Goal: Information Seeking & Learning: Learn about a topic

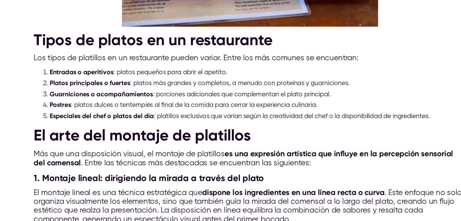
scroll to position [434, 0]
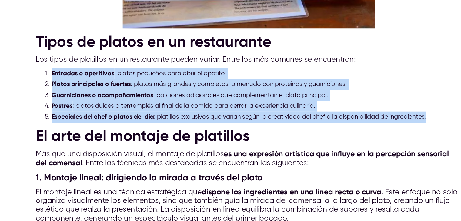
drag, startPoint x: 80, startPoint y: 88, endPoint x: 371, endPoint y: 119, distance: 292.5
click at [371, 119] on ol "Entradas o aperitivos : platos pequeños para abrir el apetito. Platos principal…" at bounding box center [231, 107] width 328 height 42
copy ol "Entradas o aperitivos : platos pequeños para abrir el apetito. Platos principal…"
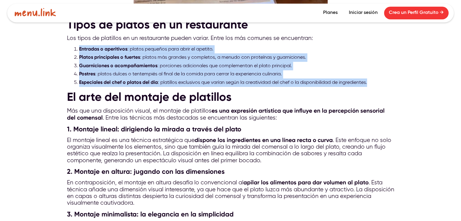
scroll to position [479, 0]
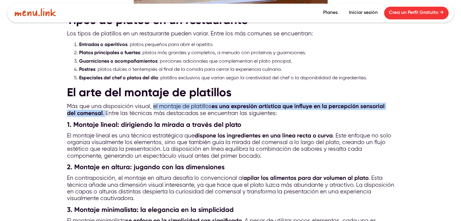
drag, startPoint x: 152, startPoint y: 101, endPoint x: 95, endPoint y: 109, distance: 58.2
click at [95, 109] on p "Más que una disposición visual, el montaje de platillos es una expresión artíst…" at bounding box center [231, 110] width 328 height 14
copy p "el montaje de platillos es una expresión artística que influye en la percepción…"
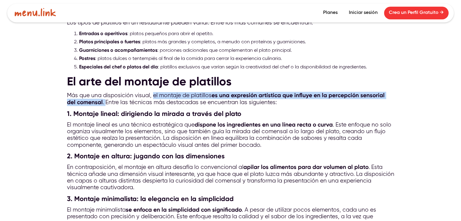
scroll to position [492, 0]
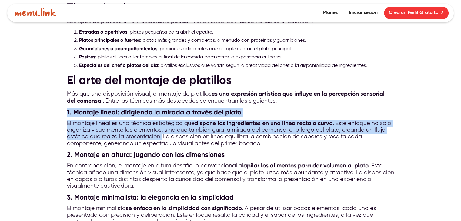
drag, startPoint x: 161, startPoint y: 133, endPoint x: 67, endPoint y: 106, distance: 97.7
copy div "1. Montaje lineal: dirigiendo la mirada a través del plato El montaje lineal es…"
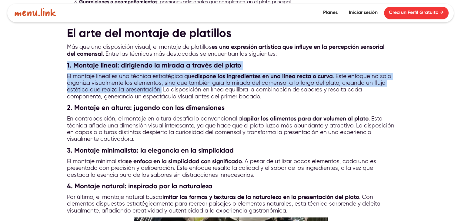
scroll to position [541, 0]
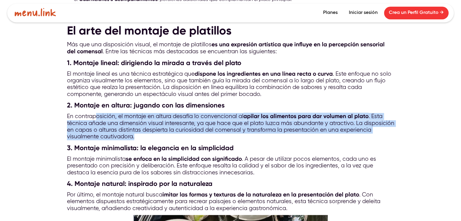
drag, startPoint x: 142, startPoint y: 129, endPoint x: 96, endPoint y: 112, distance: 48.6
click at [96, 113] on p "En contraposición, el montaje en altura desafía lo convencional al apilar los a…" at bounding box center [231, 127] width 328 height 28
click at [148, 128] on p "En contraposición, el montaje en altura desafía lo convencional al apilar los a…" at bounding box center [231, 127] width 328 height 28
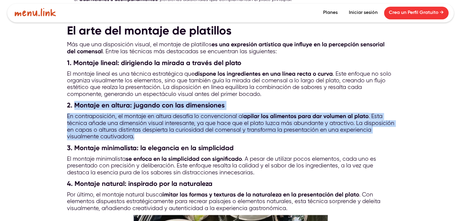
drag, startPoint x: 141, startPoint y: 134, endPoint x: 73, endPoint y: 100, distance: 75.8
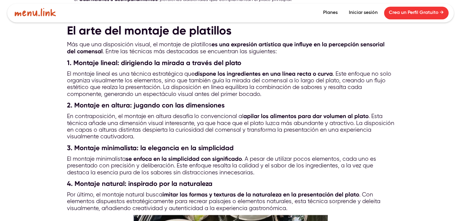
click at [150, 144] on h3 "3. Montaje minimalista: la elegancia en la simplicidad" at bounding box center [231, 148] width 328 height 9
click at [147, 130] on p "En contraposición, el montaje en altura desafía lo convencional al apilar los a…" at bounding box center [231, 127] width 328 height 28
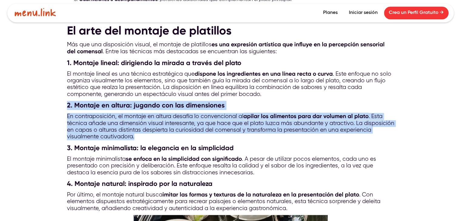
drag, startPoint x: 134, startPoint y: 133, endPoint x: 68, endPoint y: 104, distance: 71.7
copy div "2. Montaje en altura: jugando con las dimensiones En contraposición, el montaje…"
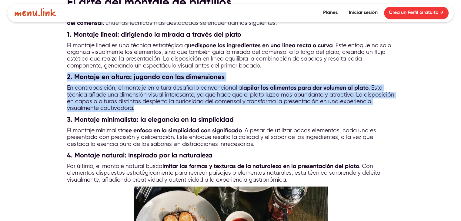
scroll to position [570, 0]
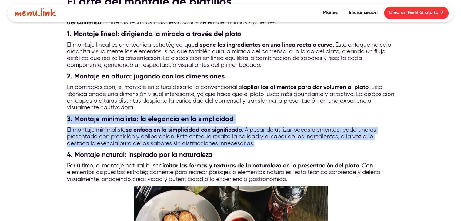
drag, startPoint x: 253, startPoint y: 138, endPoint x: 67, endPoint y: 114, distance: 187.4
copy div "3. Montaje minimalista: la elegancia en la simplicidad El montaje minimalista s…"
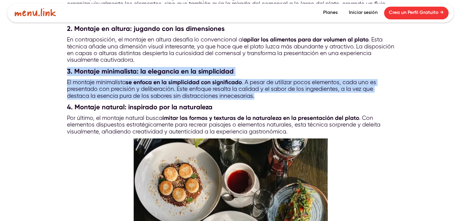
scroll to position [619, 0]
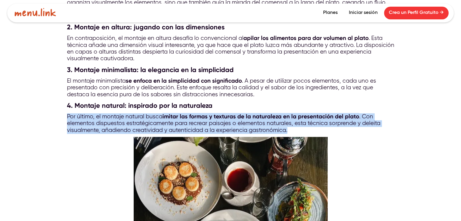
drag, startPoint x: 290, startPoint y: 126, endPoint x: 66, endPoint y: 105, distance: 225.1
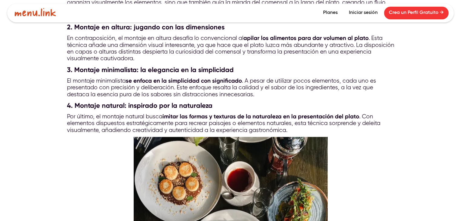
click at [72, 101] on h3 "4. Montaje natural: inspirado por la naturaleza" at bounding box center [231, 105] width 328 height 9
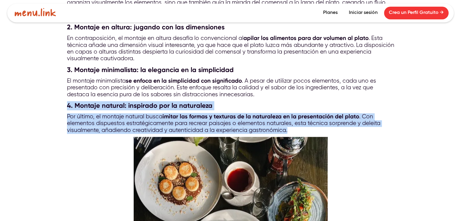
drag, startPoint x: 66, startPoint y: 100, endPoint x: 232, endPoint y: 130, distance: 168.6
copy div "4. Montaje natural: inspirado por la naturaleza Por último, el montaje natural …"
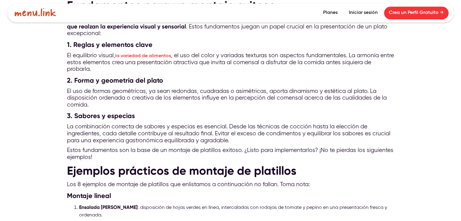
scroll to position [1024, 0]
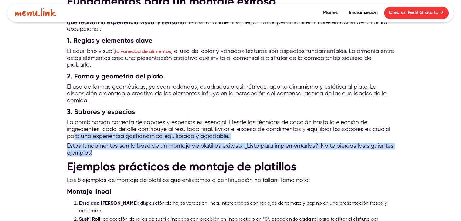
drag, startPoint x: 106, startPoint y: 146, endPoint x: 75, endPoint y: 133, distance: 34.3
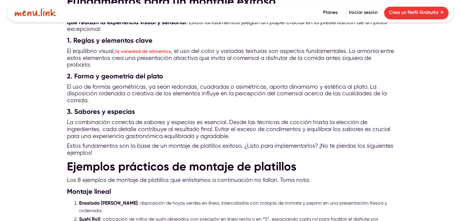
click at [239, 121] on p "La combinación correcta de sabores y especias es esencial. Desde las técnicas d…" at bounding box center [231, 130] width 328 height 20
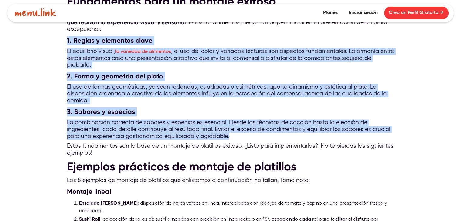
drag, startPoint x: 234, startPoint y: 129, endPoint x: 65, endPoint y: 37, distance: 192.4
copy div "1. Reglas y elementos clave El equilibrio visual, la variedad de alimentos , el…"
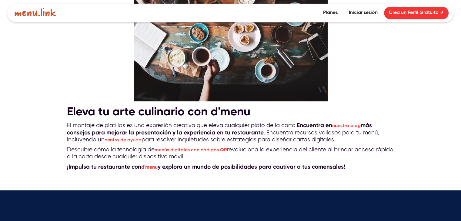
scroll to position [1465, 0]
